Goal: Information Seeking & Learning: Learn about a topic

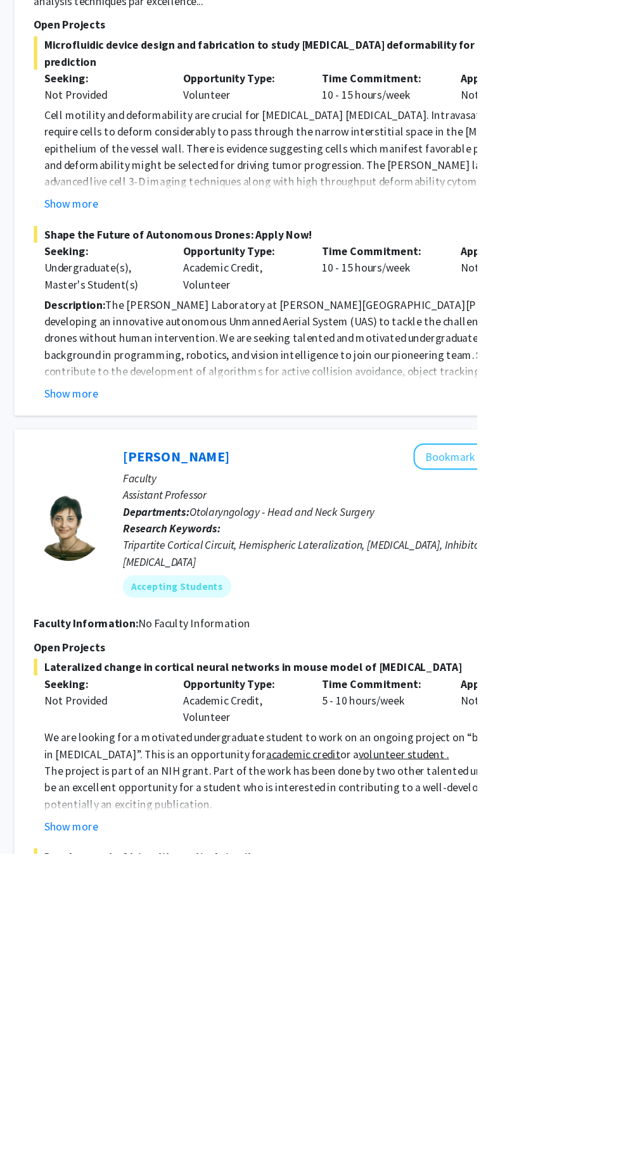
scroll to position [122, 0]
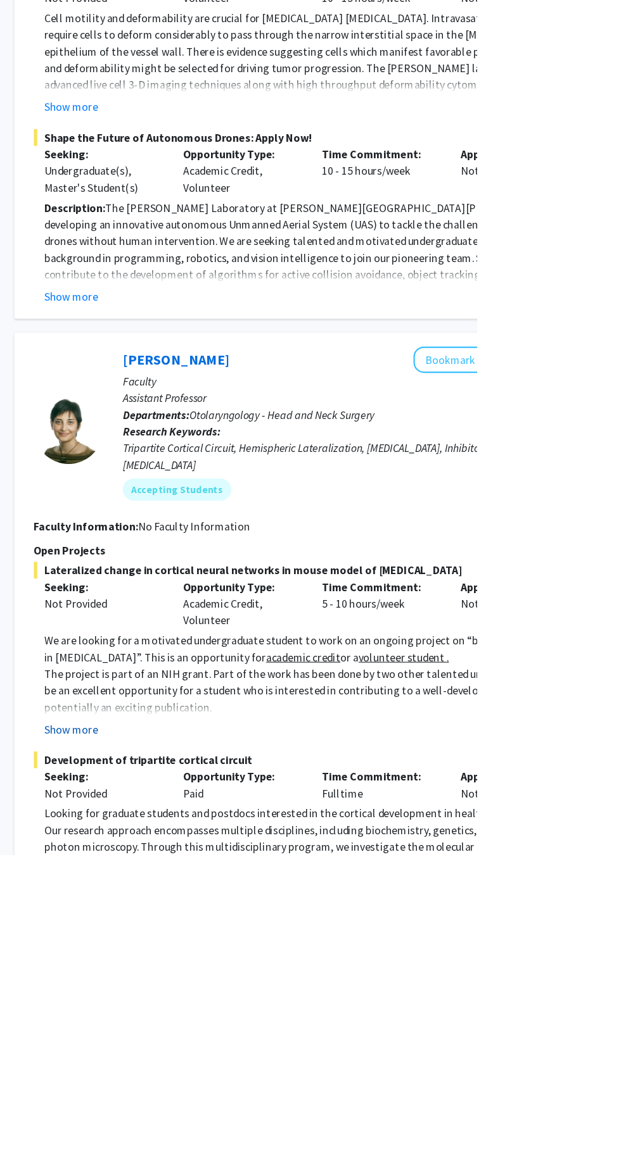
click at [270, 1049] on button "Show more" at bounding box center [251, 1056] width 49 height 15
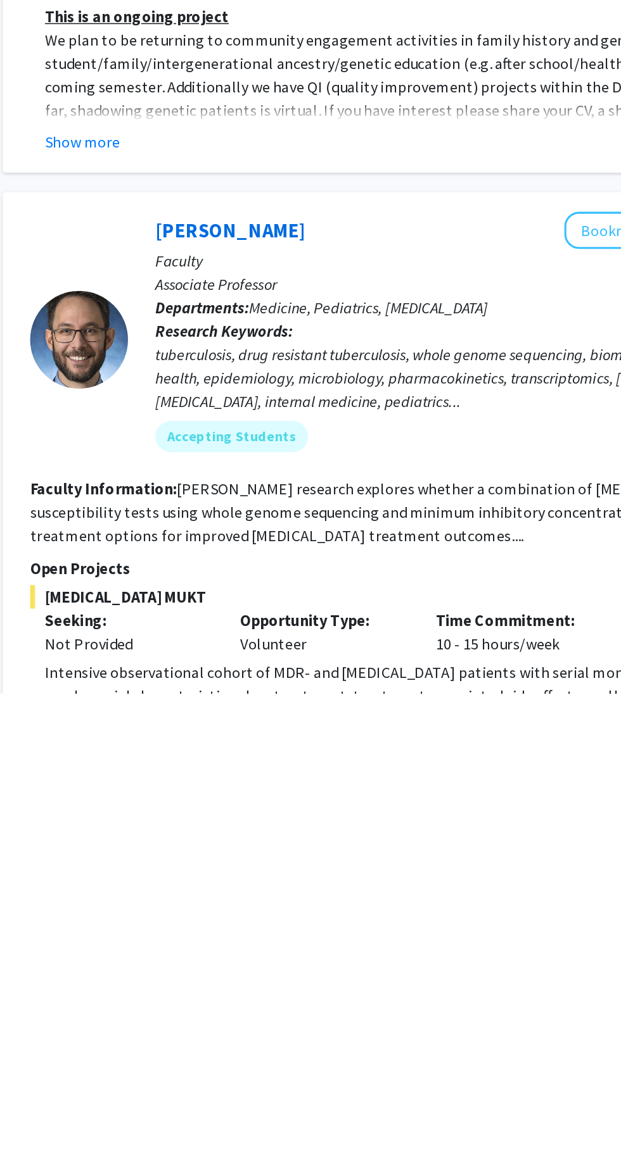
scroll to position [5246, 0]
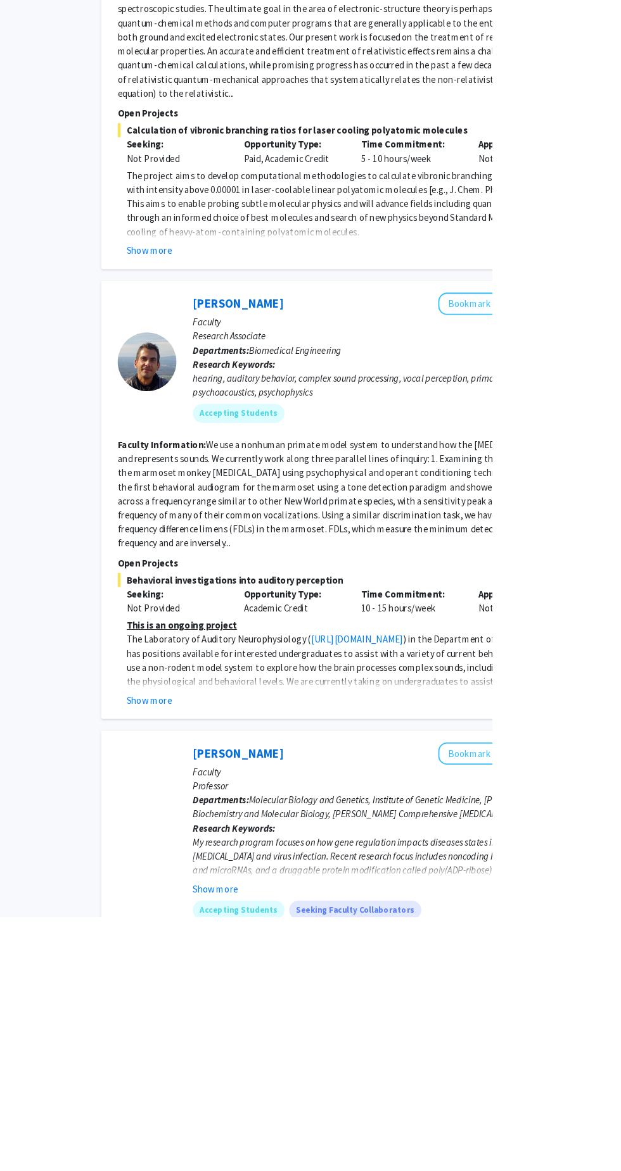
scroll to position [3591, 0]
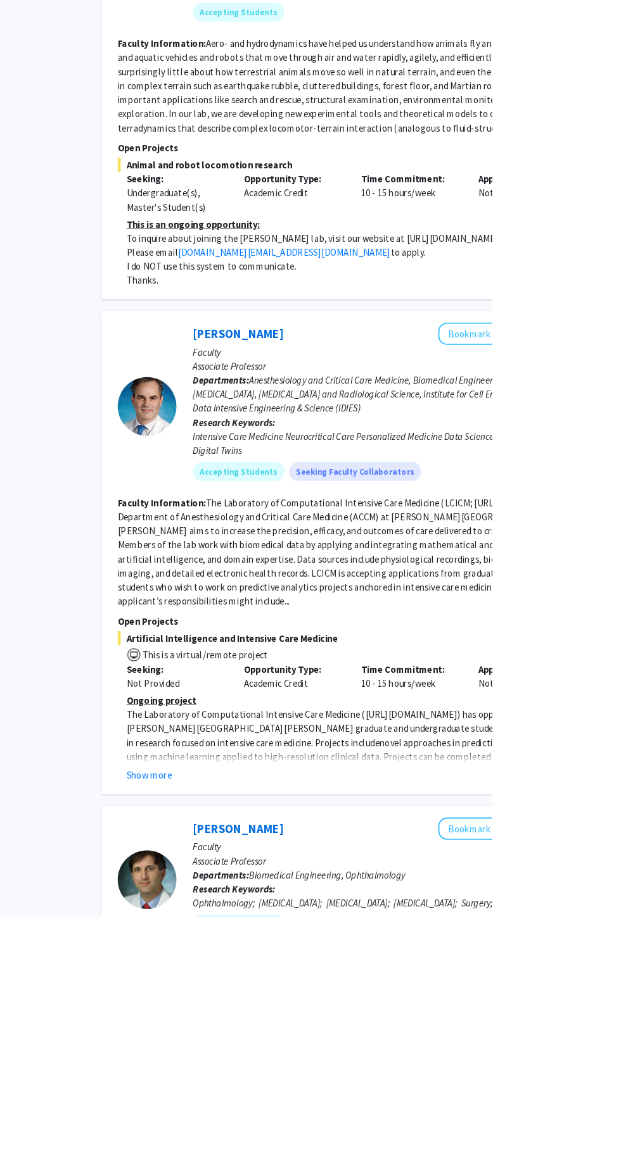
scroll to position [3444, 0]
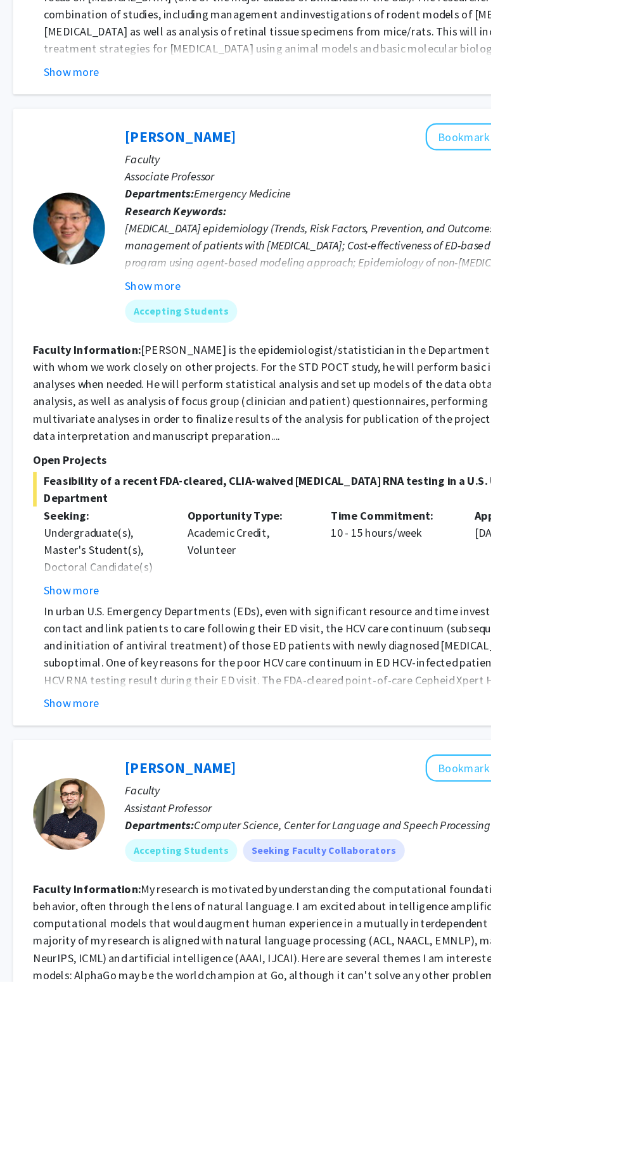
scroll to position [2175, 0]
click at [275, 918] on div "Show more" at bounding box center [480, 925] width 506 height 15
click at [247, 918] on button "Show more" at bounding box center [251, 925] width 49 height 15
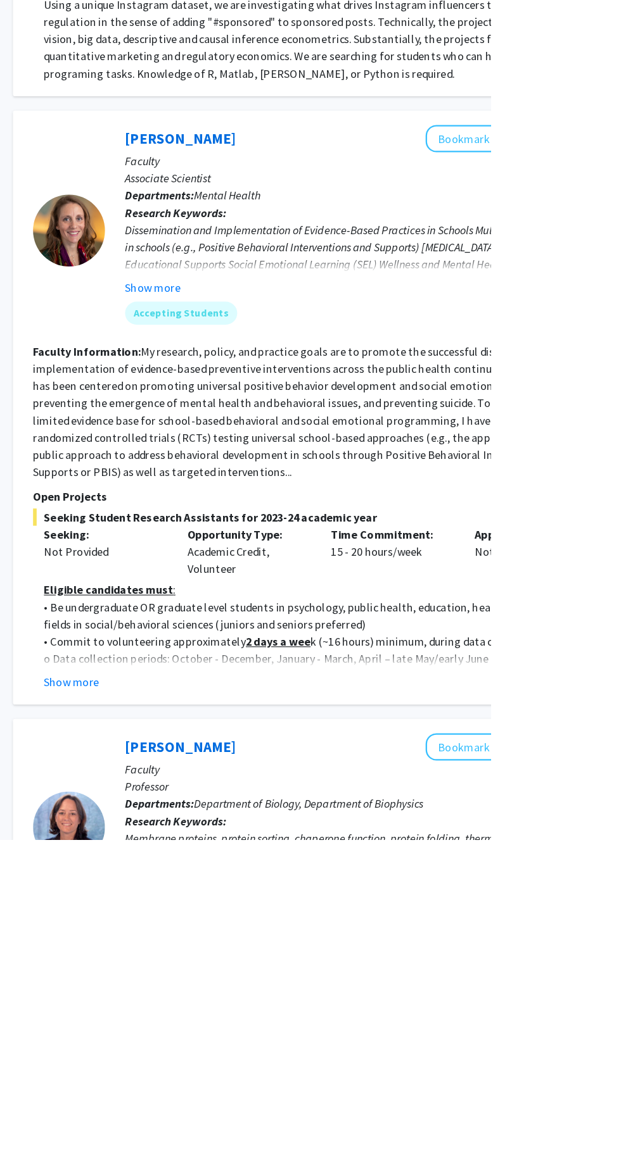
scroll to position [3725, 0]
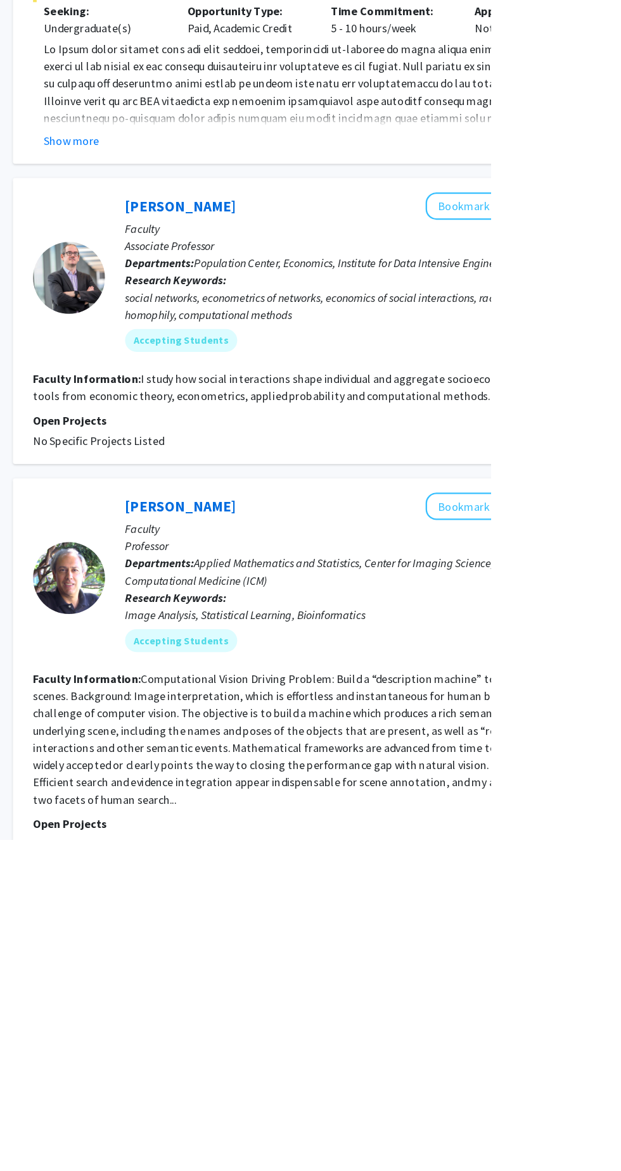
scroll to position [2763, 0]
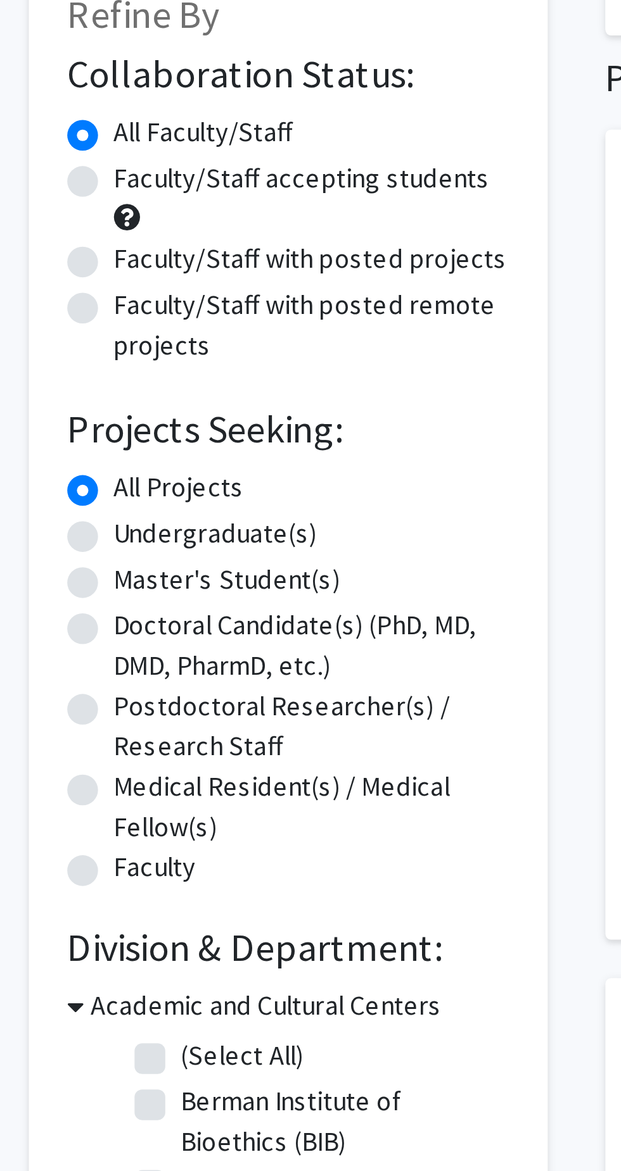
click at [37, 260] on label "Undergraduate(s)" at bounding box center [70, 261] width 67 height 13
click at [37, 260] on input "Undergraduate(s)" at bounding box center [41, 259] width 8 height 8
radio input "true"
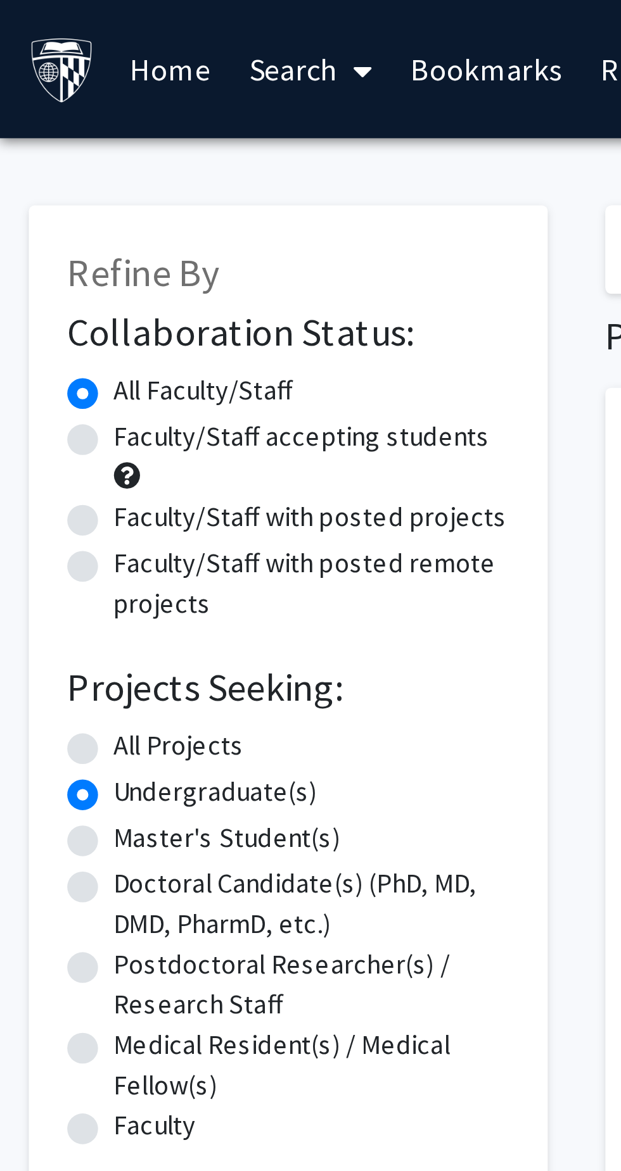
click at [37, 172] on label "Faculty/Staff with posted projects" at bounding box center [102, 170] width 130 height 13
click at [37, 172] on input "Faculty/Staff with posted projects" at bounding box center [41, 168] width 8 height 8
radio input "true"
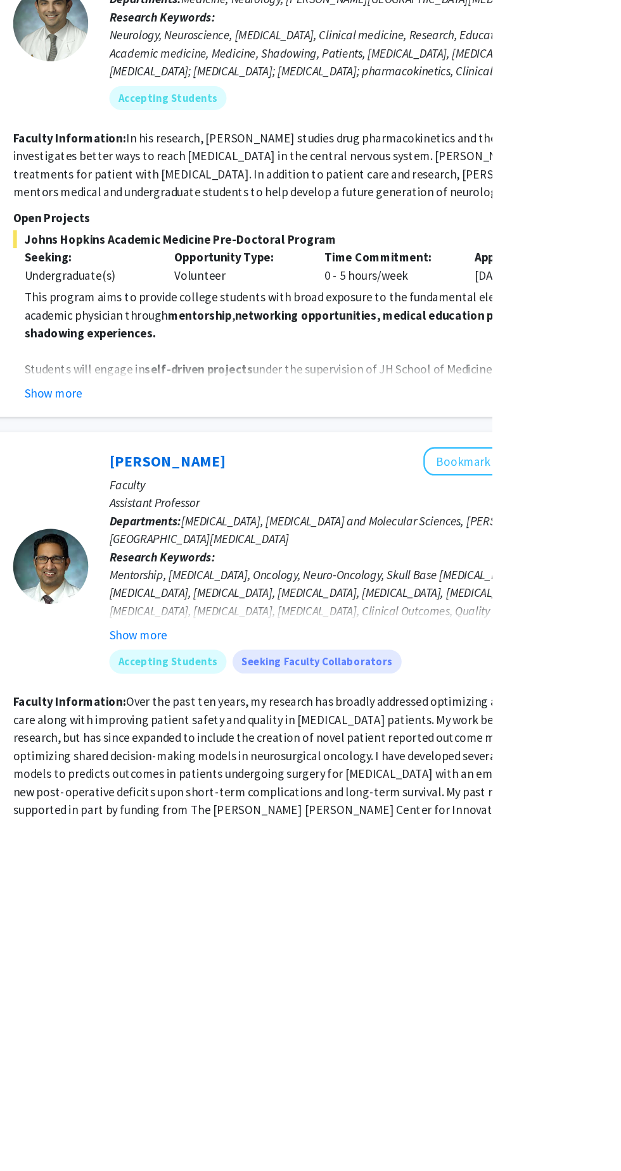
scroll to position [4346, 0]
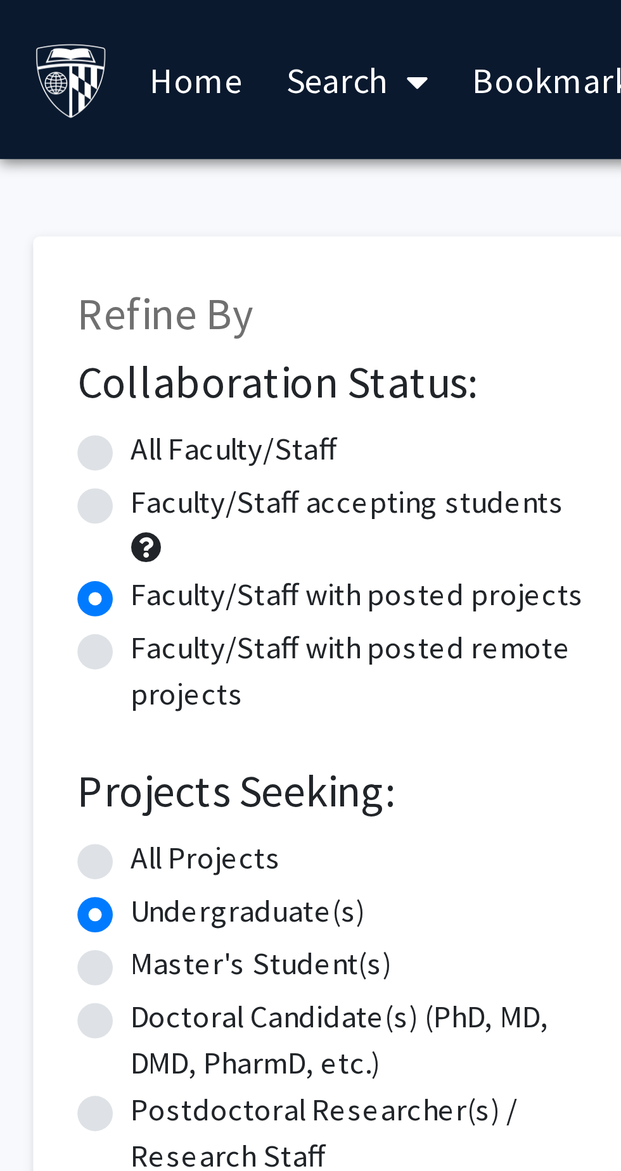
click at [37, 244] on label "All Projects" at bounding box center [58, 245] width 43 height 13
click at [37, 244] on input "All Projects" at bounding box center [41, 243] width 8 height 8
radio input "true"
click at [37, 184] on label "Faculty/Staff with posted remote projects" at bounding box center [102, 192] width 130 height 27
click at [37, 184] on input "Faculty/Staff with posted remote projects" at bounding box center [41, 183] width 8 height 8
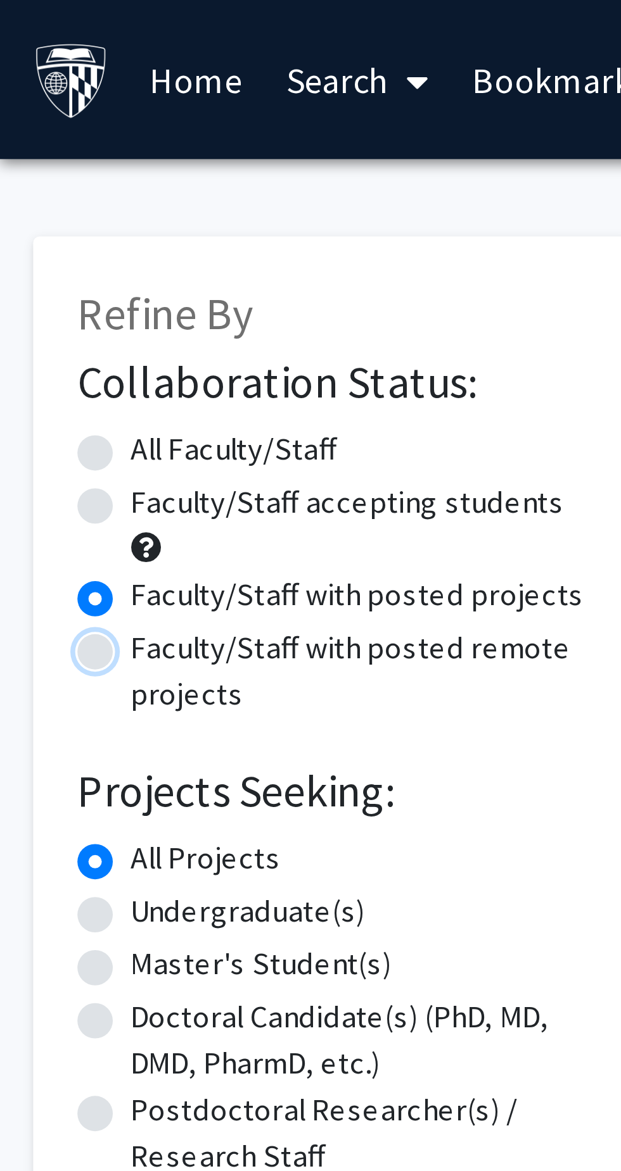
radio input "true"
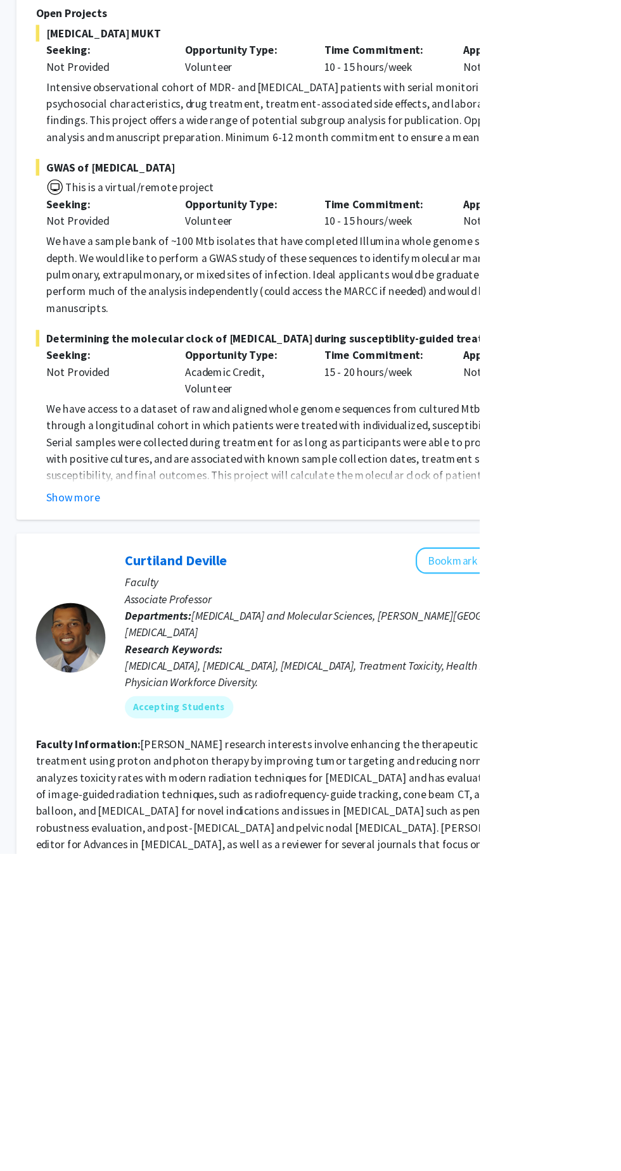
scroll to position [1054, 0]
click at [600, 893] on button "Bookmark" at bounding box center [596, 905] width 67 height 24
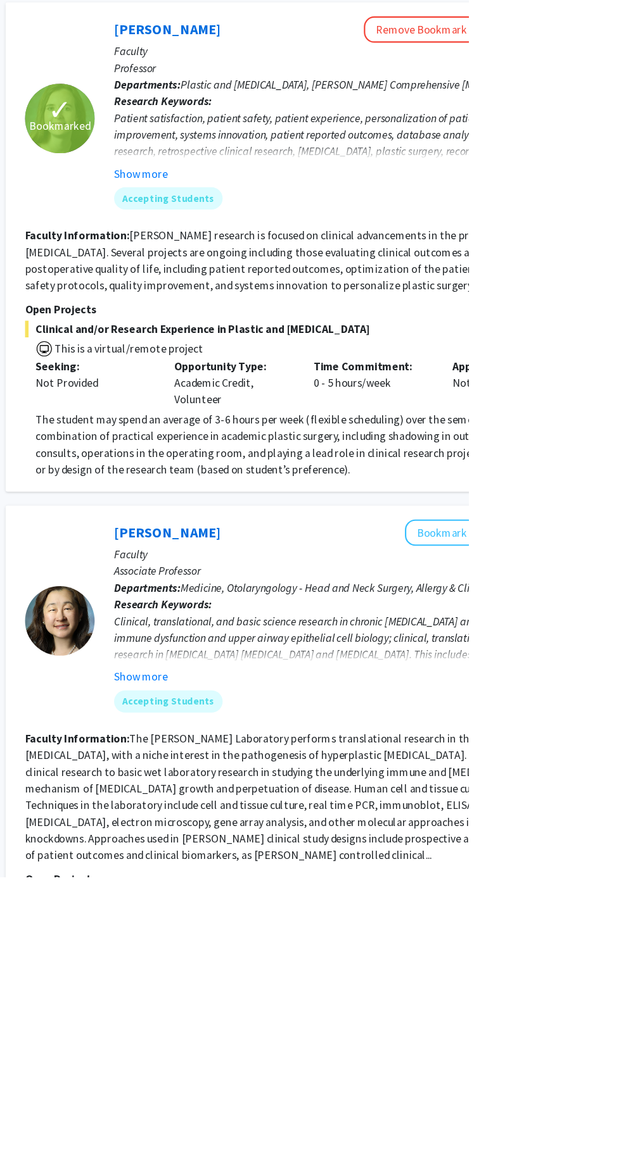
scroll to position [2147, 0]
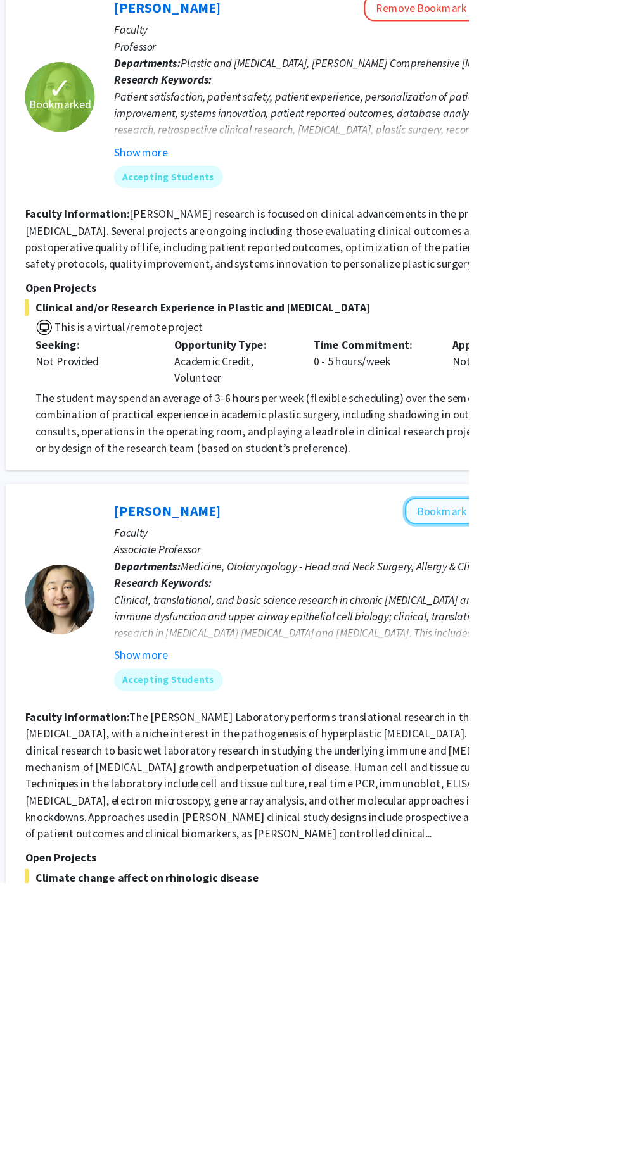
click at [597, 821] on button "Bookmark" at bounding box center [596, 833] width 67 height 24
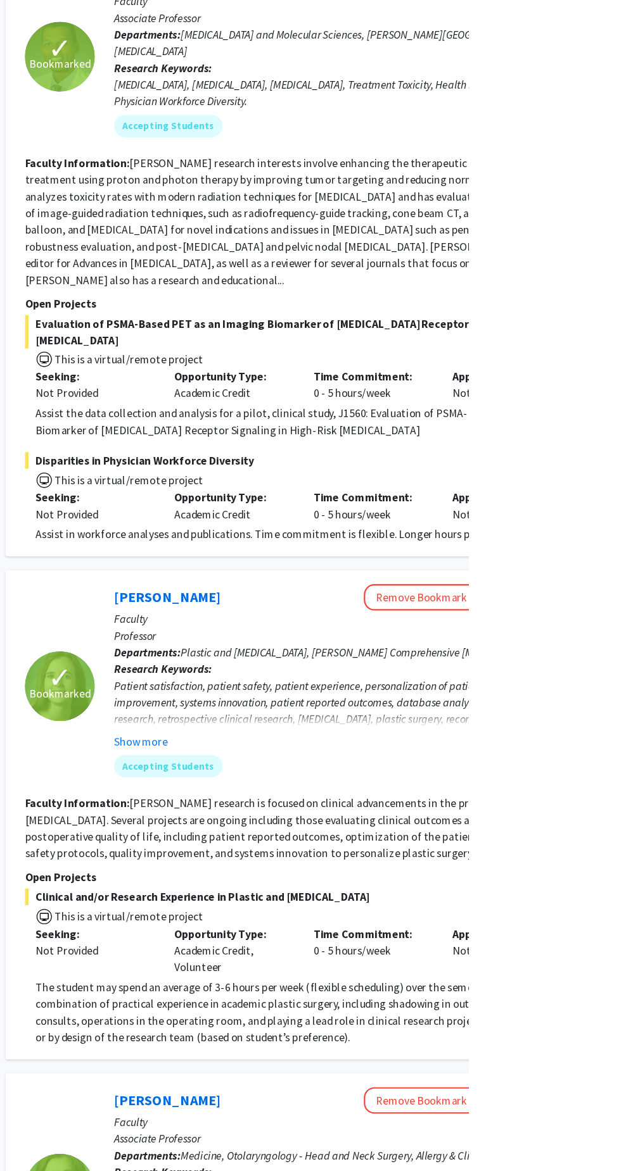
scroll to position [1976, 0]
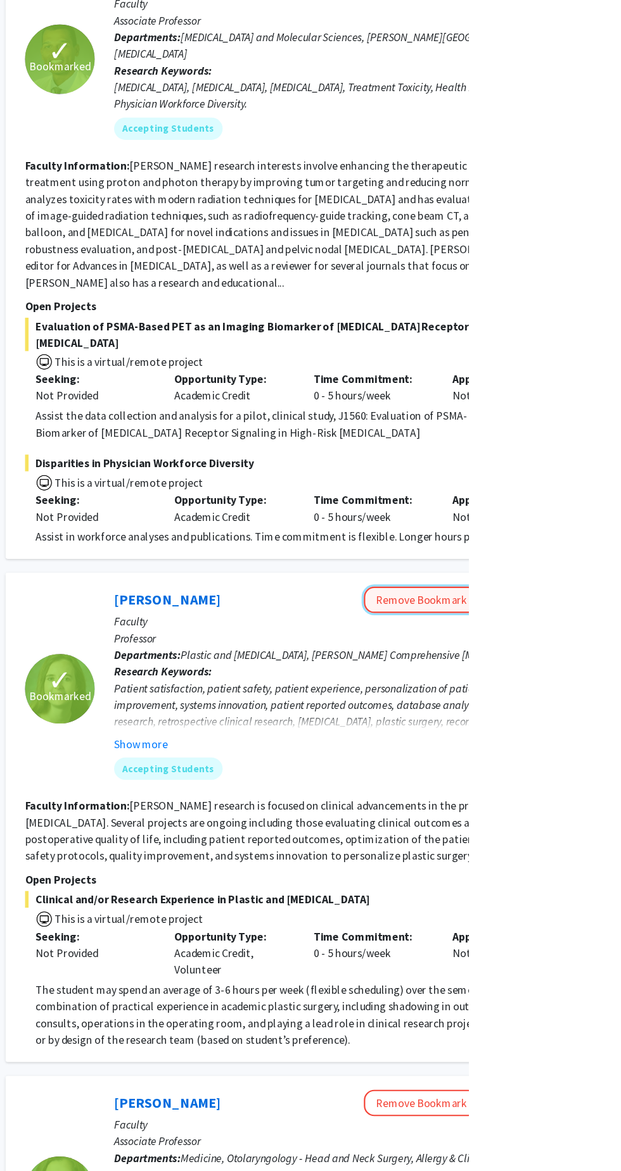
click at [588, 534] on button "Remove Bookmark" at bounding box center [578, 546] width 104 height 24
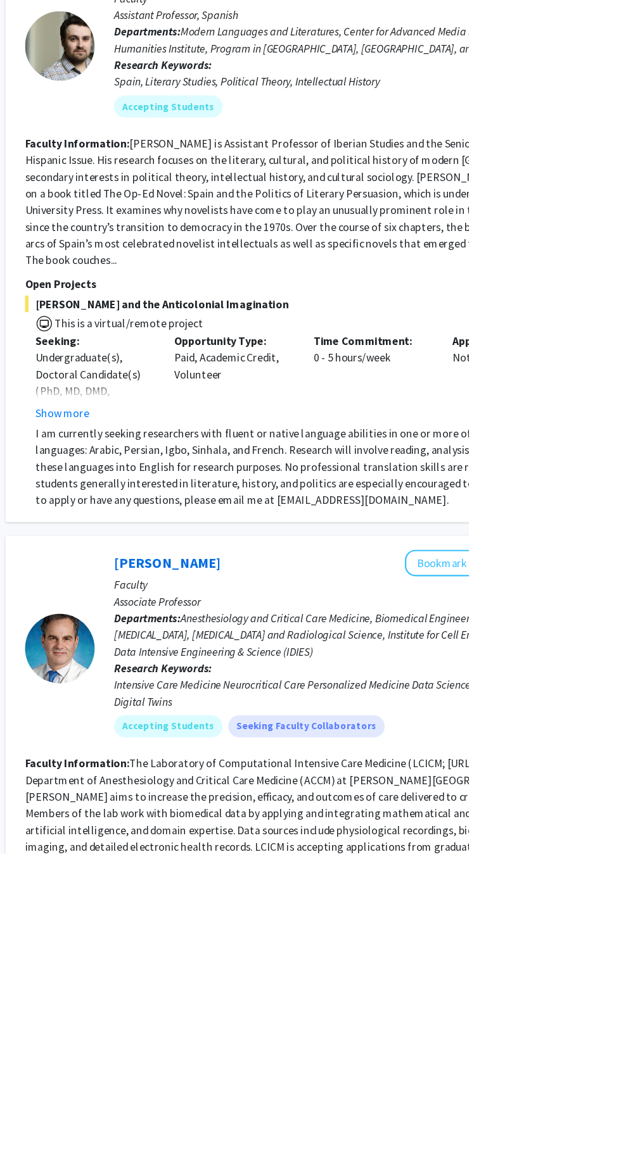
scroll to position [3143, 0]
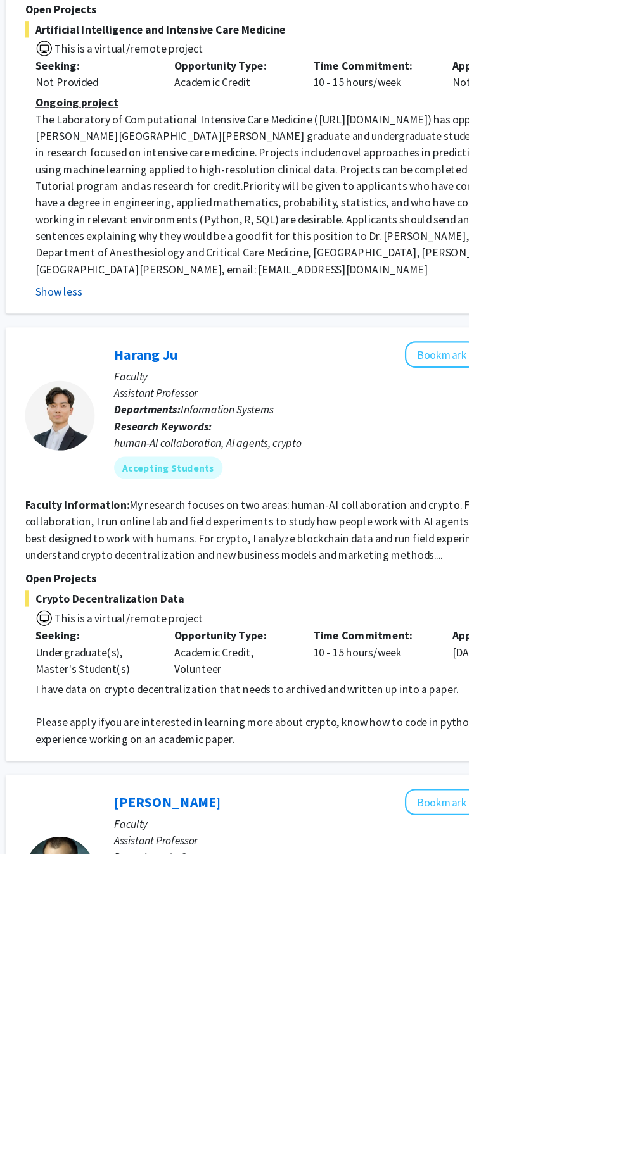
scroll to position [3974, 0]
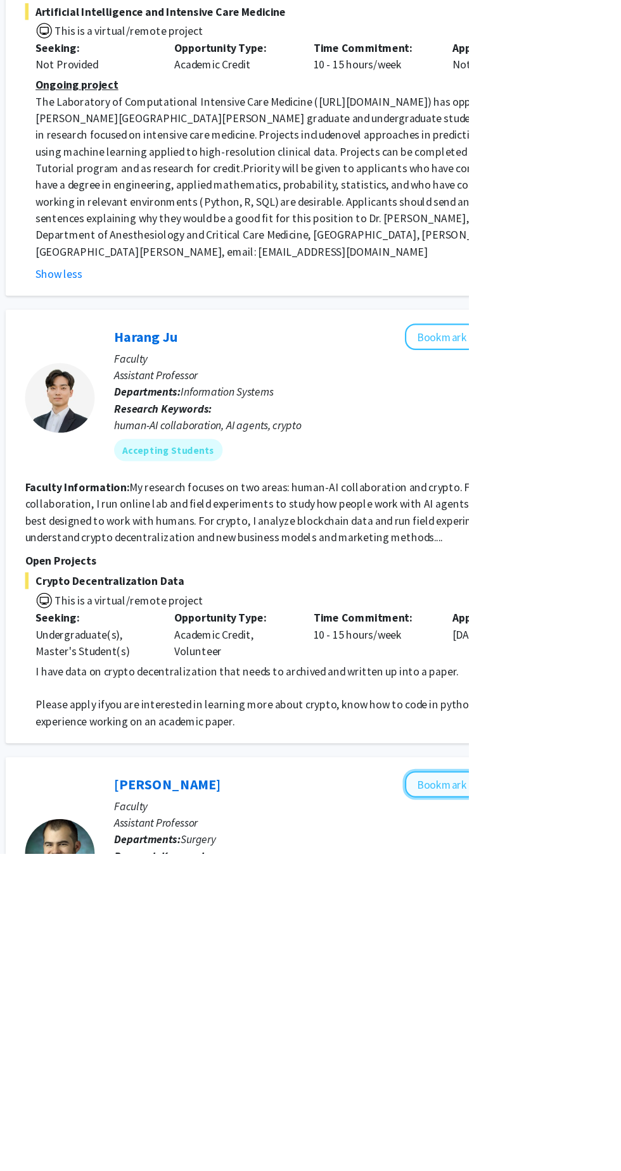
click at [595, 1096] on button "Bookmark" at bounding box center [596, 1108] width 67 height 24
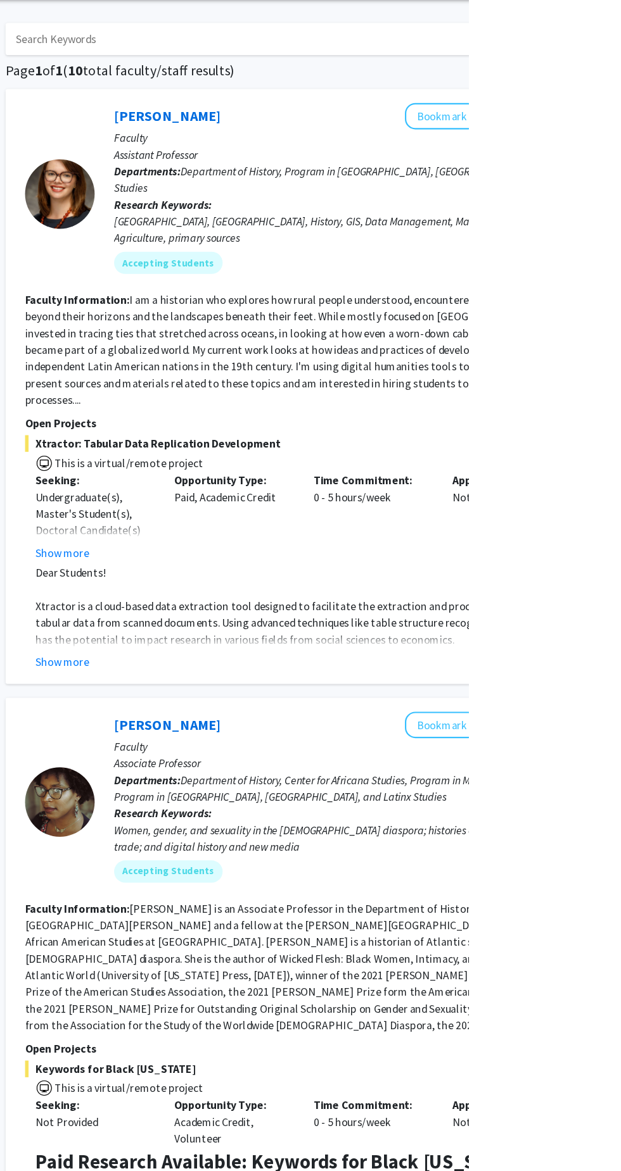
scroll to position [0, 0]
